Goal: Information Seeking & Learning: Learn about a topic

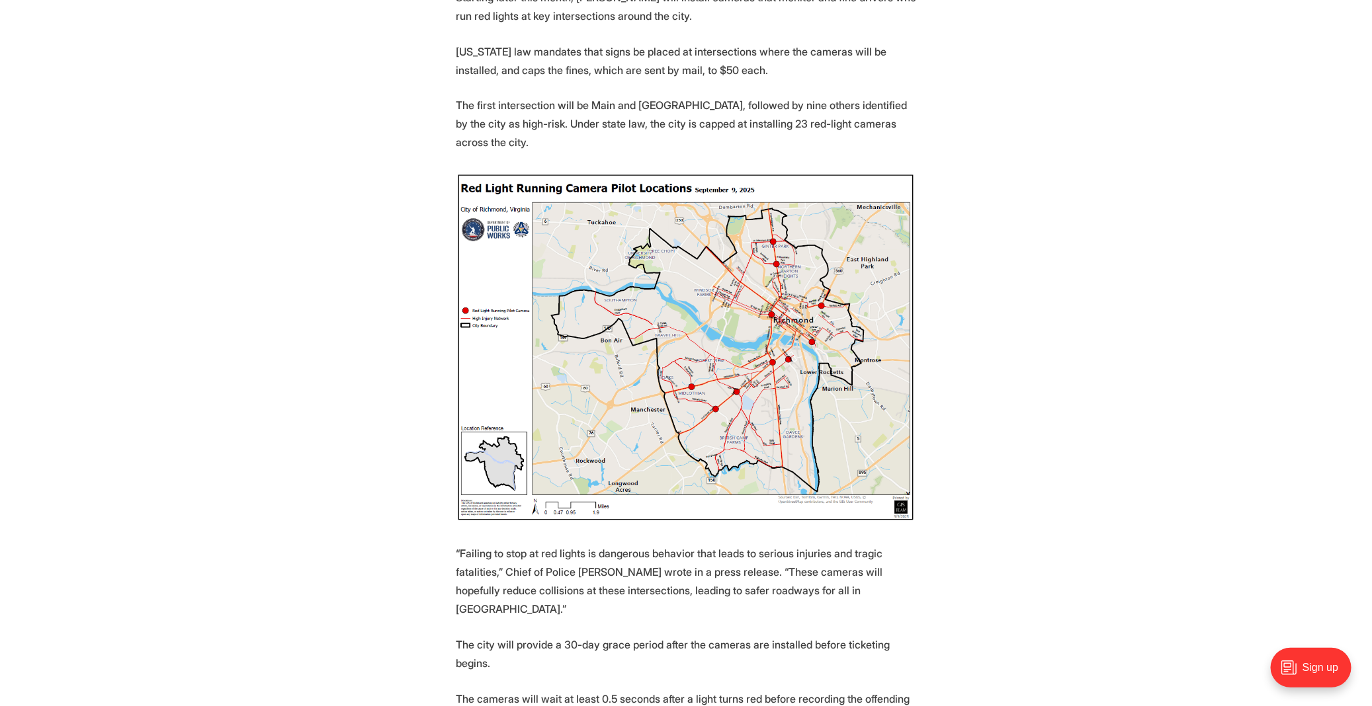
scroll to position [542, 0]
click at [728, 302] on img at bounding box center [686, 346] width 460 height 351
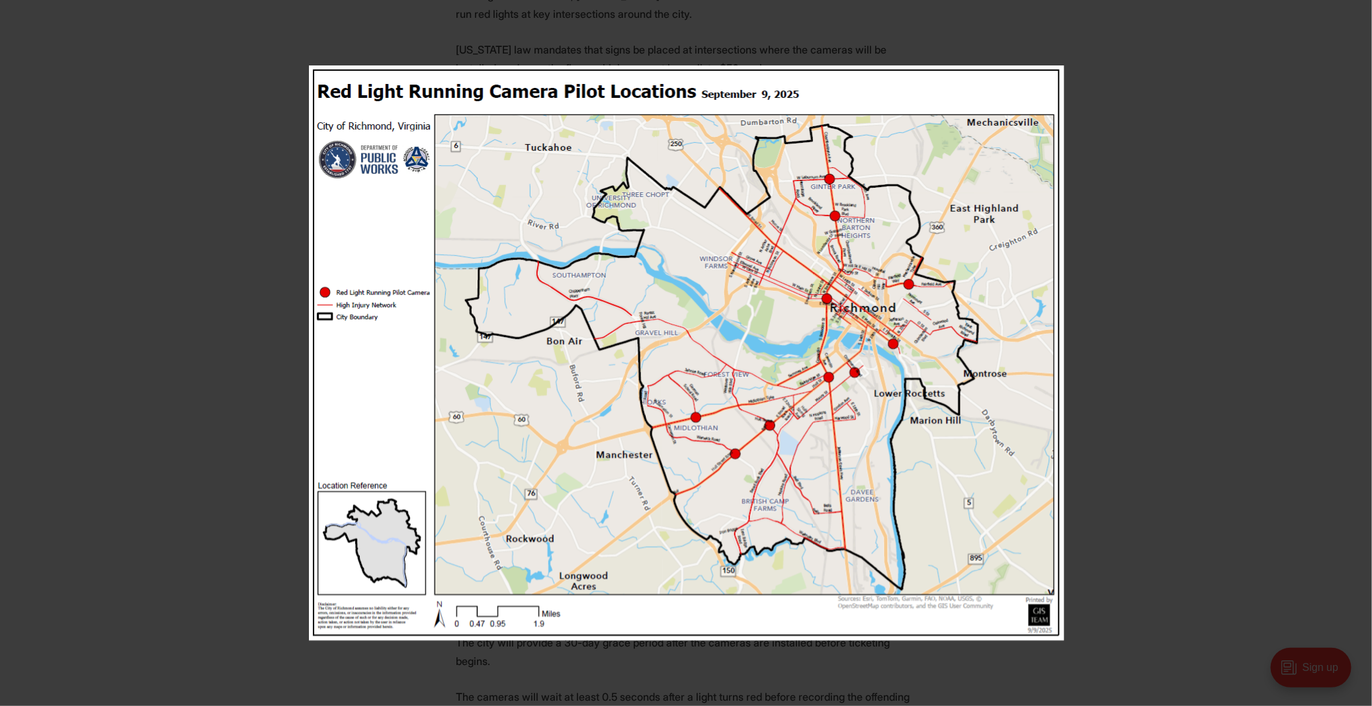
click at [827, 382] on img at bounding box center [686, 352] width 755 height 575
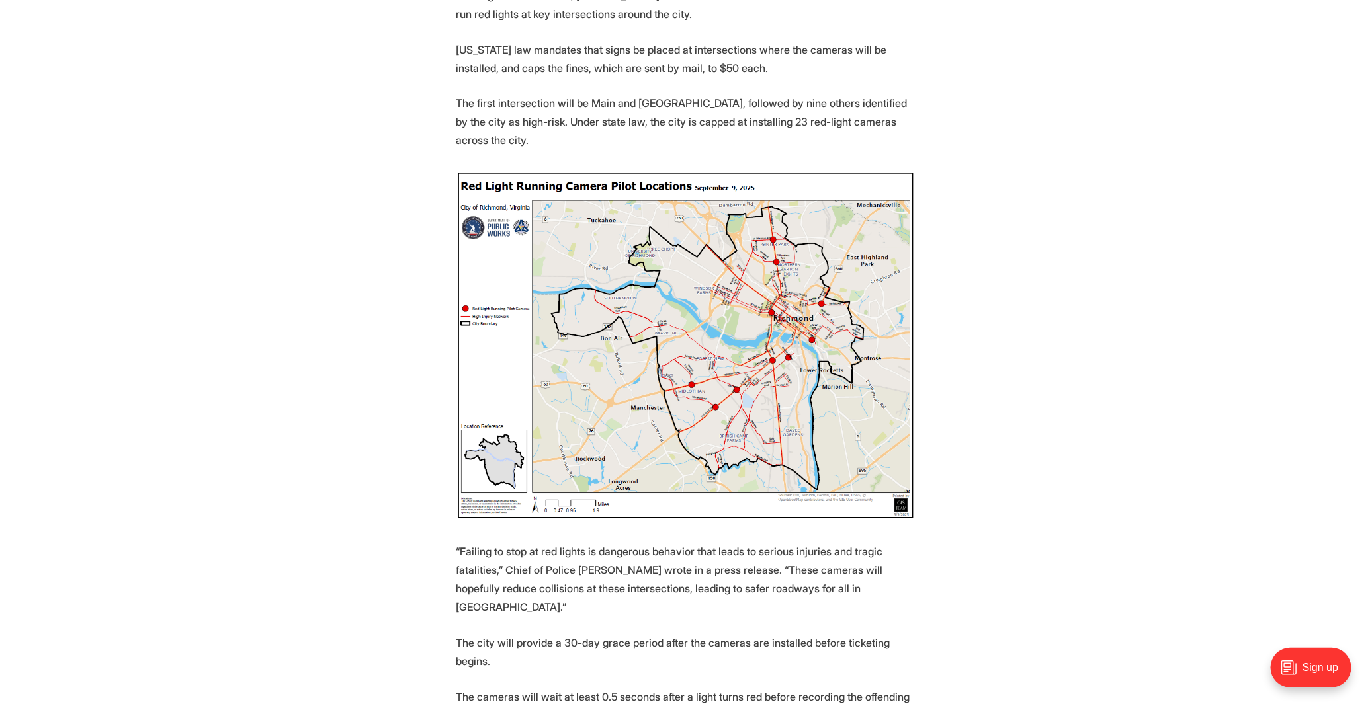
click at [827, 382] on img at bounding box center [686, 346] width 460 height 351
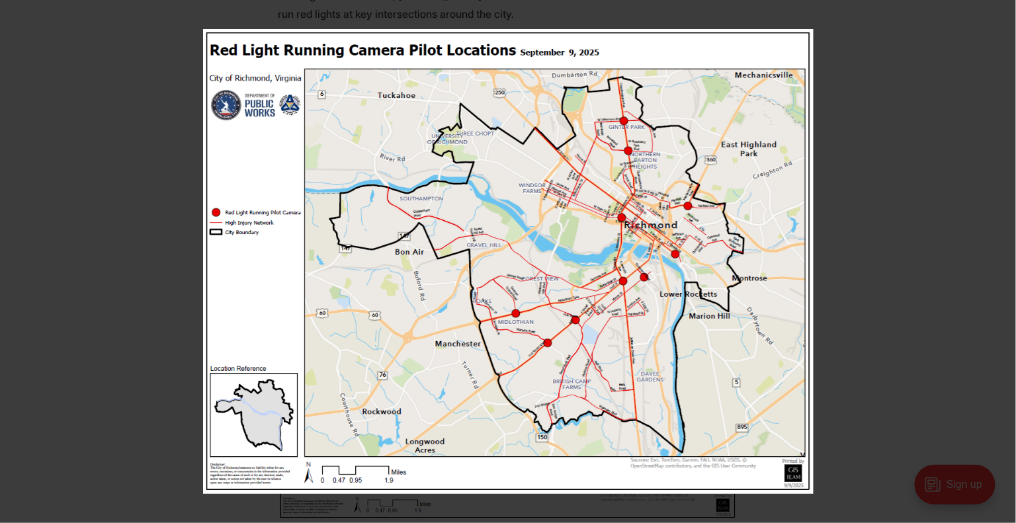
click at [628, 283] on img at bounding box center [508, 261] width 610 height 465
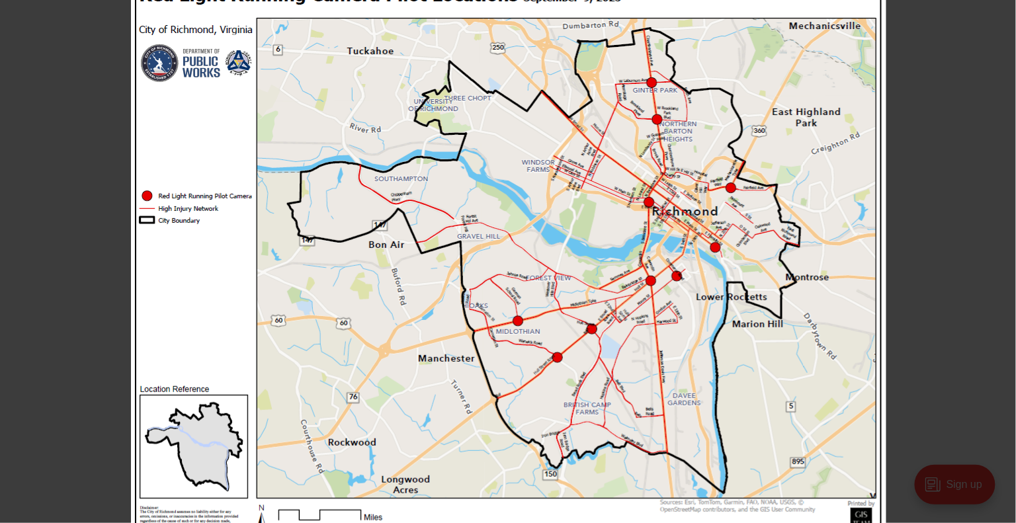
click at [1001, 9] on button at bounding box center [1001, 14] width 29 height 29
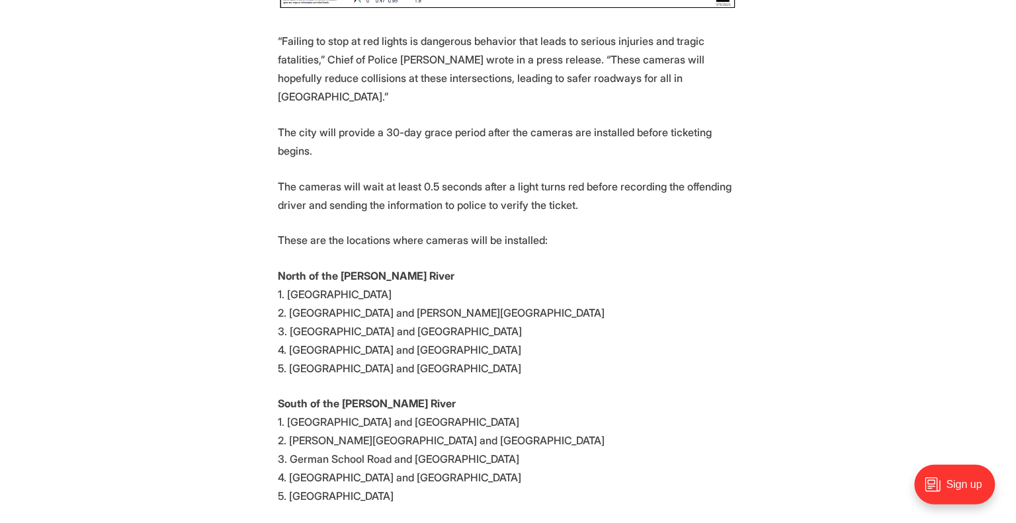
scroll to position [0, 0]
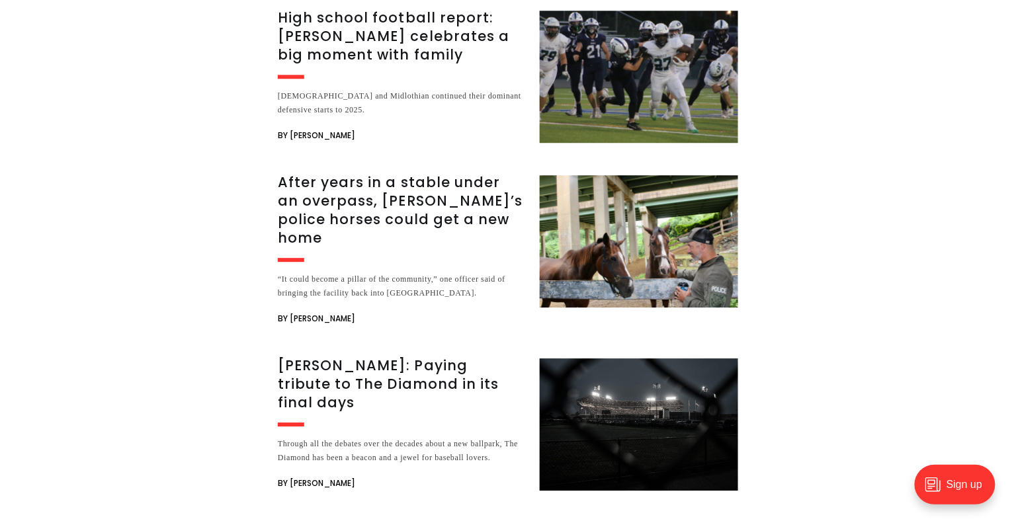
scroll to position [16300, 0]
